Goal: Information Seeking & Learning: Learn about a topic

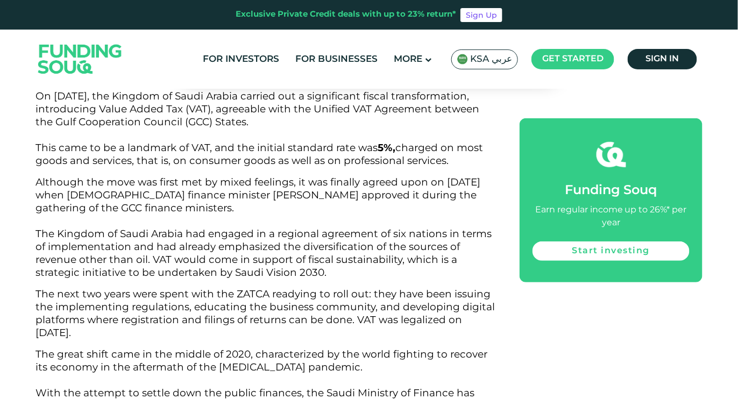
scroll to position [1398, 0]
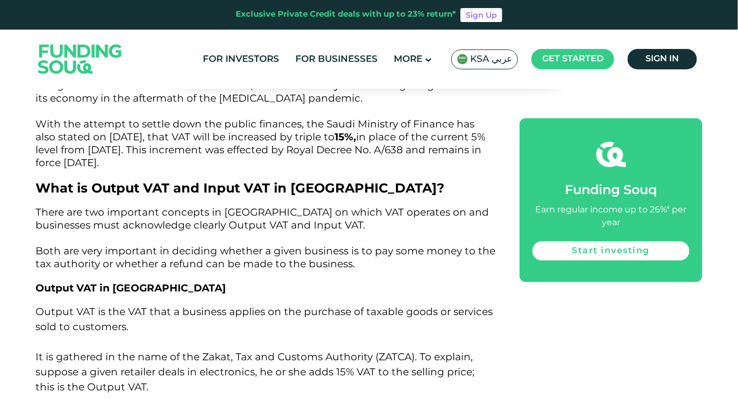
scroll to position [1667, 0]
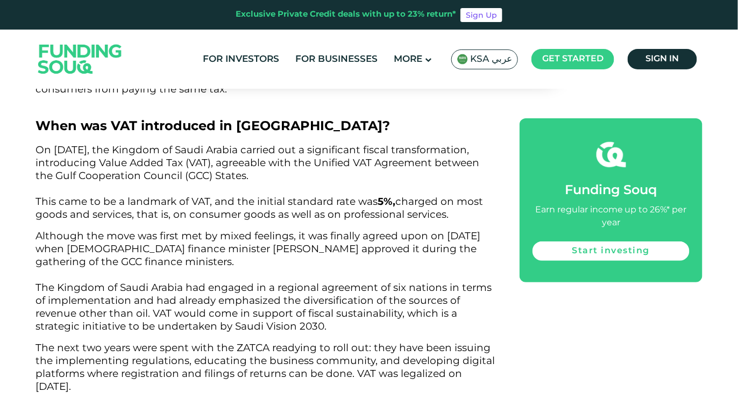
scroll to position [1506, 0]
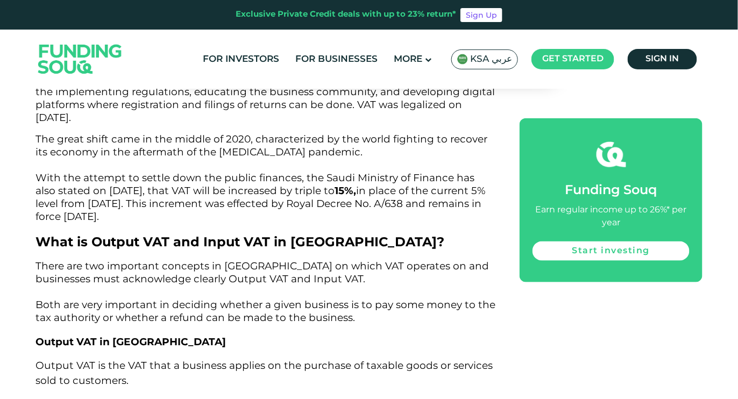
click at [331, 174] on span "The great shift came in the middle of 2020, characterized by the world fighting…" at bounding box center [261, 178] width 452 height 90
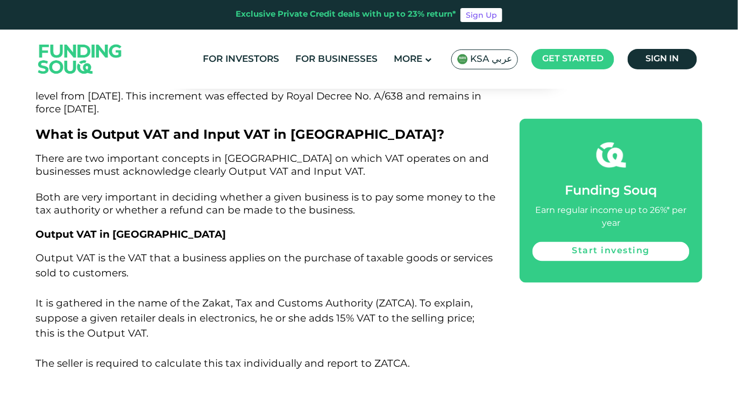
scroll to position [1667, 0]
